Goal: Transaction & Acquisition: Purchase product/service

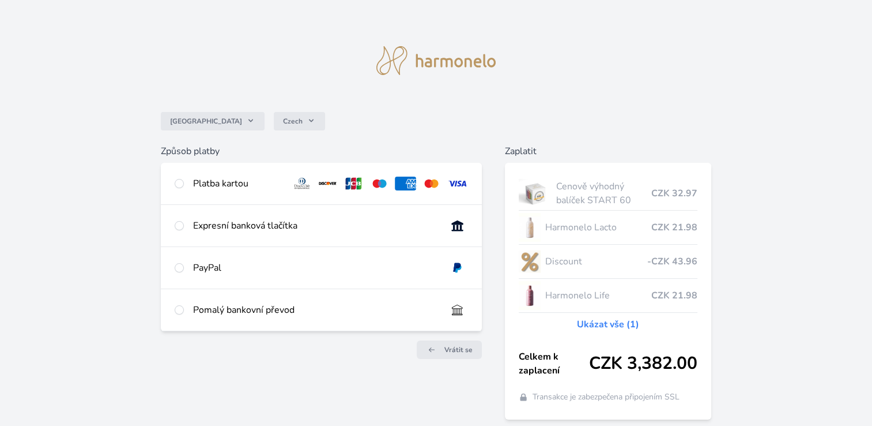
click at [223, 181] on div "Platba kartou" at bounding box center [237, 183] width 89 height 14
radio input "true"
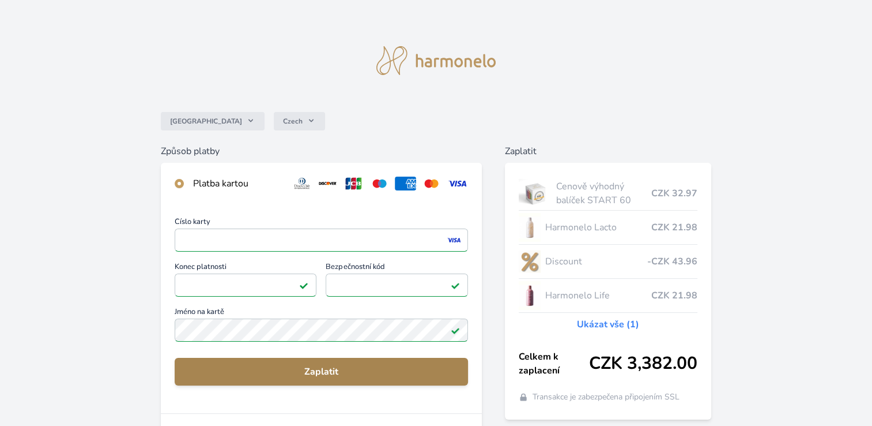
click at [322, 370] on span "Zaplatit" at bounding box center [321, 371] width 275 height 14
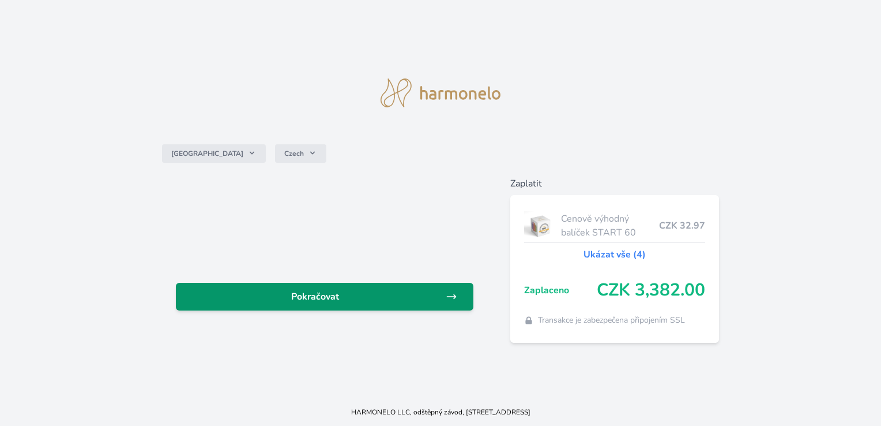
click at [325, 305] on link "Pokračovat" at bounding box center [324, 297] width 297 height 28
